Goal: Transaction & Acquisition: Purchase product/service

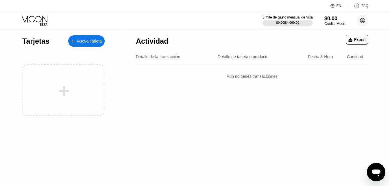
click at [365, 19] on icon at bounding box center [362, 20] width 5 height 5
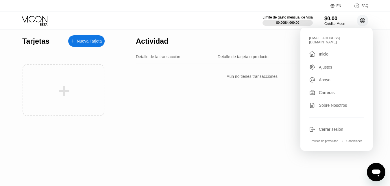
click at [365, 19] on icon at bounding box center [362, 20] width 5 height 5
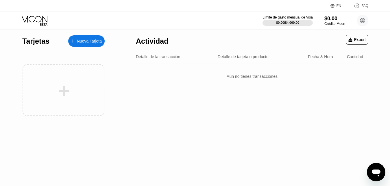
click at [96, 39] on div "Nueva Tarjeta" at bounding box center [89, 41] width 25 height 5
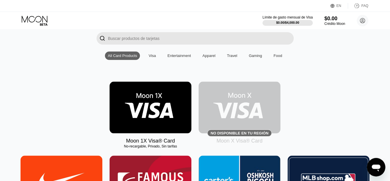
scroll to position [29, 0]
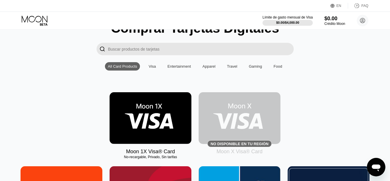
click at [144, 114] on img at bounding box center [151, 118] width 82 height 52
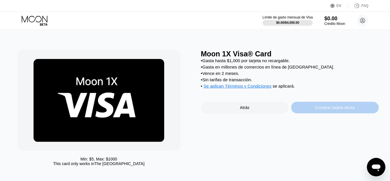
click at [357, 111] on div "Comprar tarjeta ahora" at bounding box center [335, 108] width 88 height 12
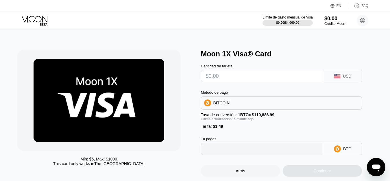
type input "0"
click at [240, 79] on input "text" at bounding box center [262, 76] width 113 height 12
click at [232, 80] on input "text" at bounding box center [262, 76] width 113 height 12
type input "$6"
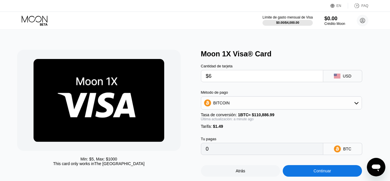
type input "0.00006755"
type input "$6"
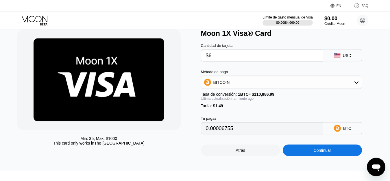
scroll to position [29, 0]
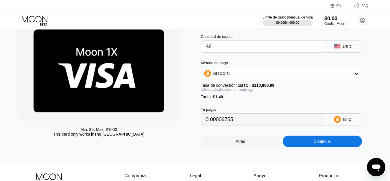
click at [230, 74] on div "BITCOIN" at bounding box center [281, 74] width 161 height 12
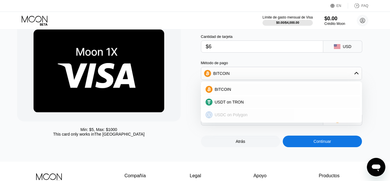
click at [232, 117] on span "USDC on Polygon" at bounding box center [231, 114] width 33 height 5
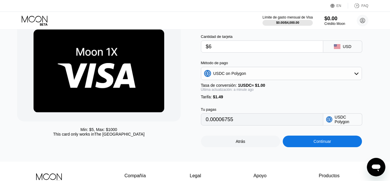
type input "7.49000000"
drag, startPoint x: 220, startPoint y: 49, endPoint x: 212, endPoint y: 49, distance: 8.1
click at [212, 49] on input "$6" at bounding box center [262, 47] width 113 height 12
click at [209, 49] on input "$6" at bounding box center [262, 47] width 113 height 12
type input "$5"
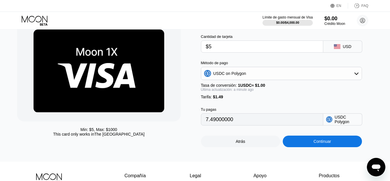
type input "6.49000000"
type input "$5.5"
type input "6.99000000"
drag, startPoint x: 217, startPoint y: 48, endPoint x: 212, endPoint y: 48, distance: 4.7
click at [212, 48] on input "$5.5" at bounding box center [262, 47] width 113 height 12
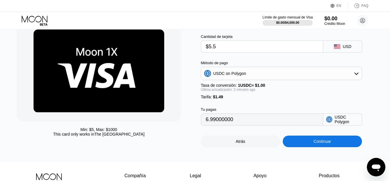
type input "$5.8"
type input "7.29000000"
type input "$5.8"
click at [329, 144] on div "Continuar" at bounding box center [323, 141] width 18 height 5
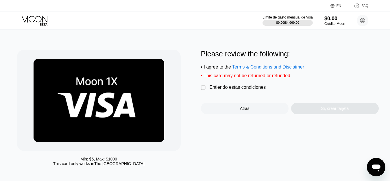
click at [209, 91] on div " Entiendo estas condiciones" at bounding box center [235, 88] width 68 height 6
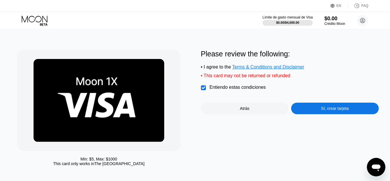
click at [322, 111] on div "Sí, crear tarjeta" at bounding box center [335, 108] width 28 height 5
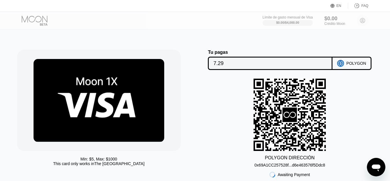
drag, startPoint x: 290, startPoint y: 167, endPoint x: 199, endPoint y: 60, distance: 140.4
click at [290, 167] on div "0x69A1CC257528f...d6e463576f5Ddc8" at bounding box center [289, 165] width 71 height 5
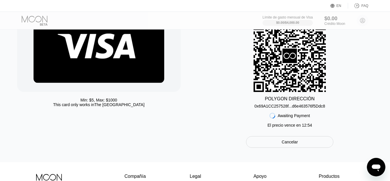
scroll to position [29, 0]
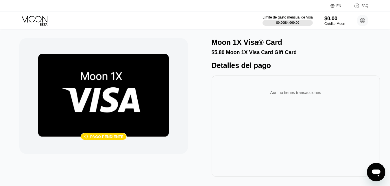
click at [240, 54] on div "$5.80 Moon 1X Visa Card Gift Card" at bounding box center [296, 52] width 168 height 6
click at [254, 65] on div "Detalles del pago" at bounding box center [296, 65] width 168 height 8
click at [219, 55] on div "$5.80 Moon 1X Visa Card Gift Card" at bounding box center [296, 52] width 168 height 6
click at [283, 110] on div "Aún no tienes transacciones" at bounding box center [296, 125] width 168 height 101
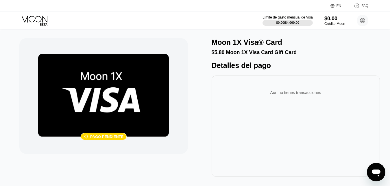
click at [283, 110] on div "Aún no tienes transacciones" at bounding box center [296, 125] width 168 height 101
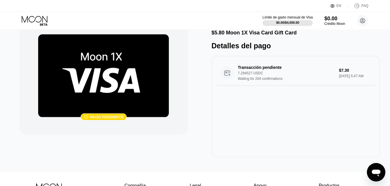
scroll to position [29, 0]
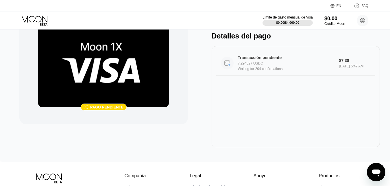
click at [270, 65] on div "7.294527 USDC" at bounding box center [289, 63] width 102 height 4
click at [272, 65] on div "7.294527 USDC" at bounding box center [289, 63] width 102 height 4
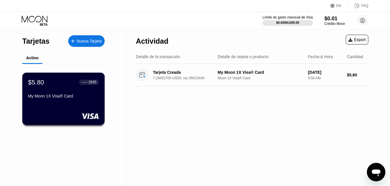
click at [89, 108] on div "$5.80 ● ● ● ● 2935 My Moon 1X Visa® Card" at bounding box center [63, 99] width 83 height 52
